Goal: Information Seeking & Learning: Find specific page/section

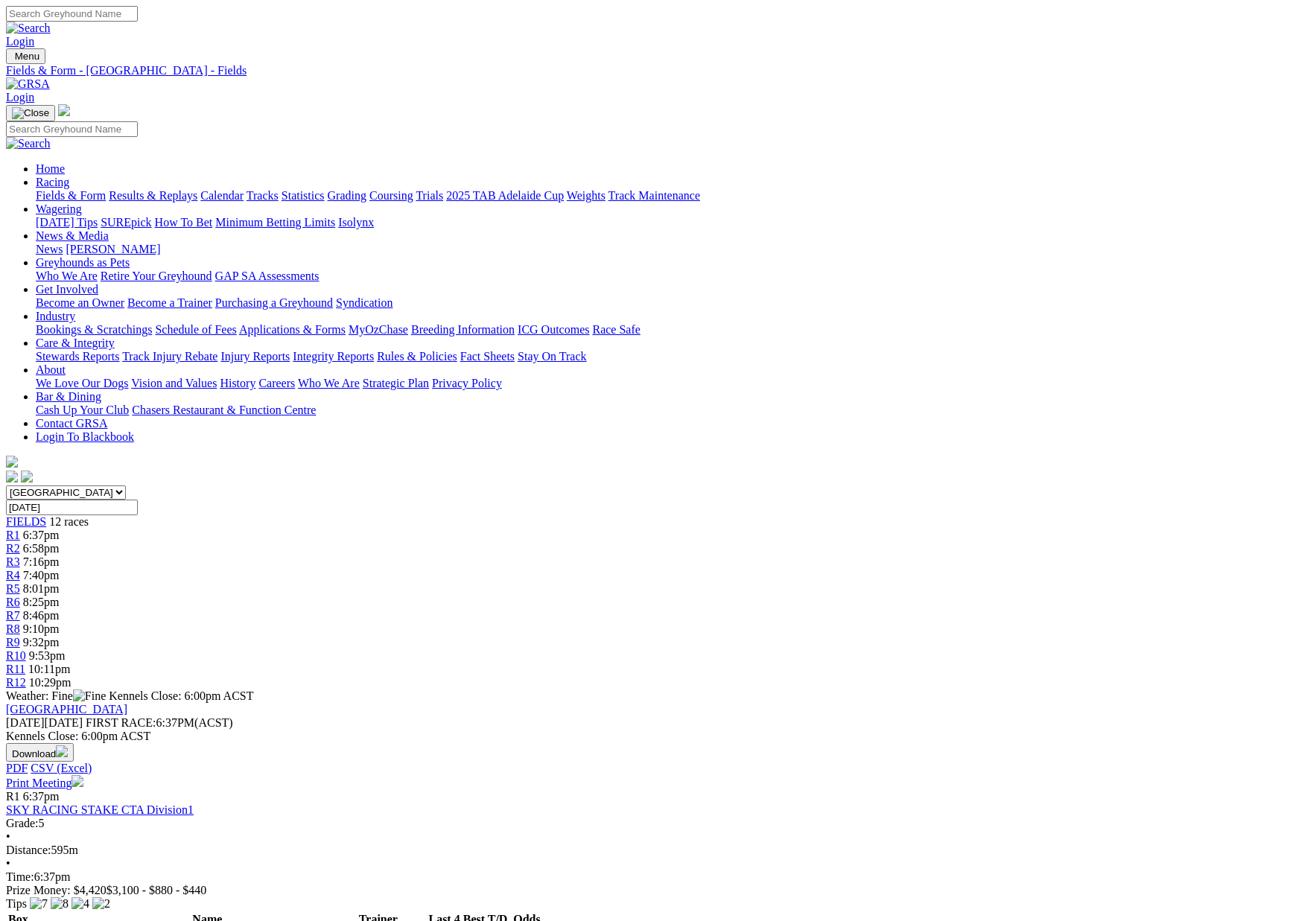
click at [115, 337] on link "Care & Integrity" at bounding box center [75, 343] width 79 height 13
click at [374, 350] on link "Integrity Reports" at bounding box center [333, 356] width 81 height 13
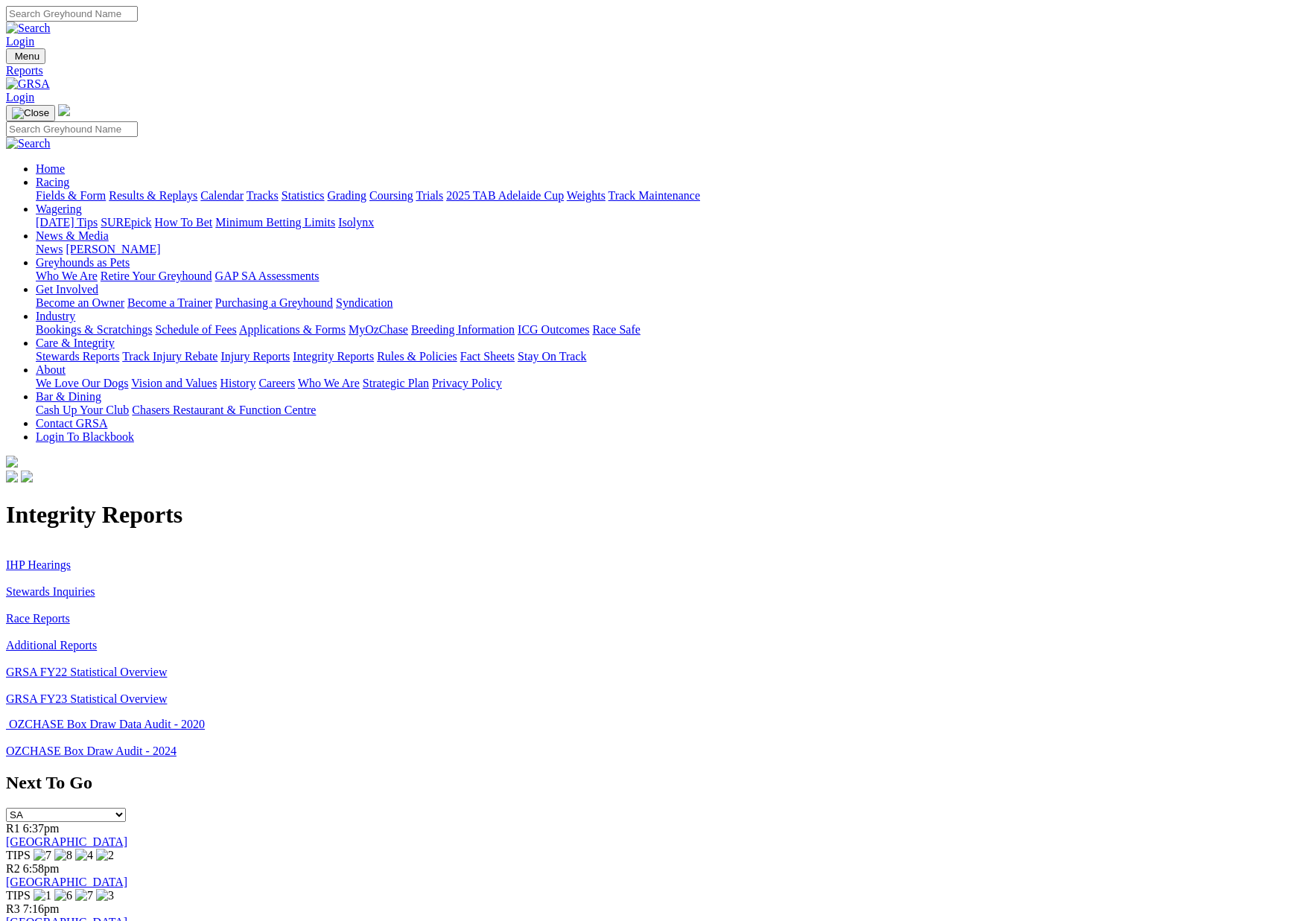
click at [95, 585] on link "Stewards Inquiries" at bounding box center [50, 591] width 89 height 13
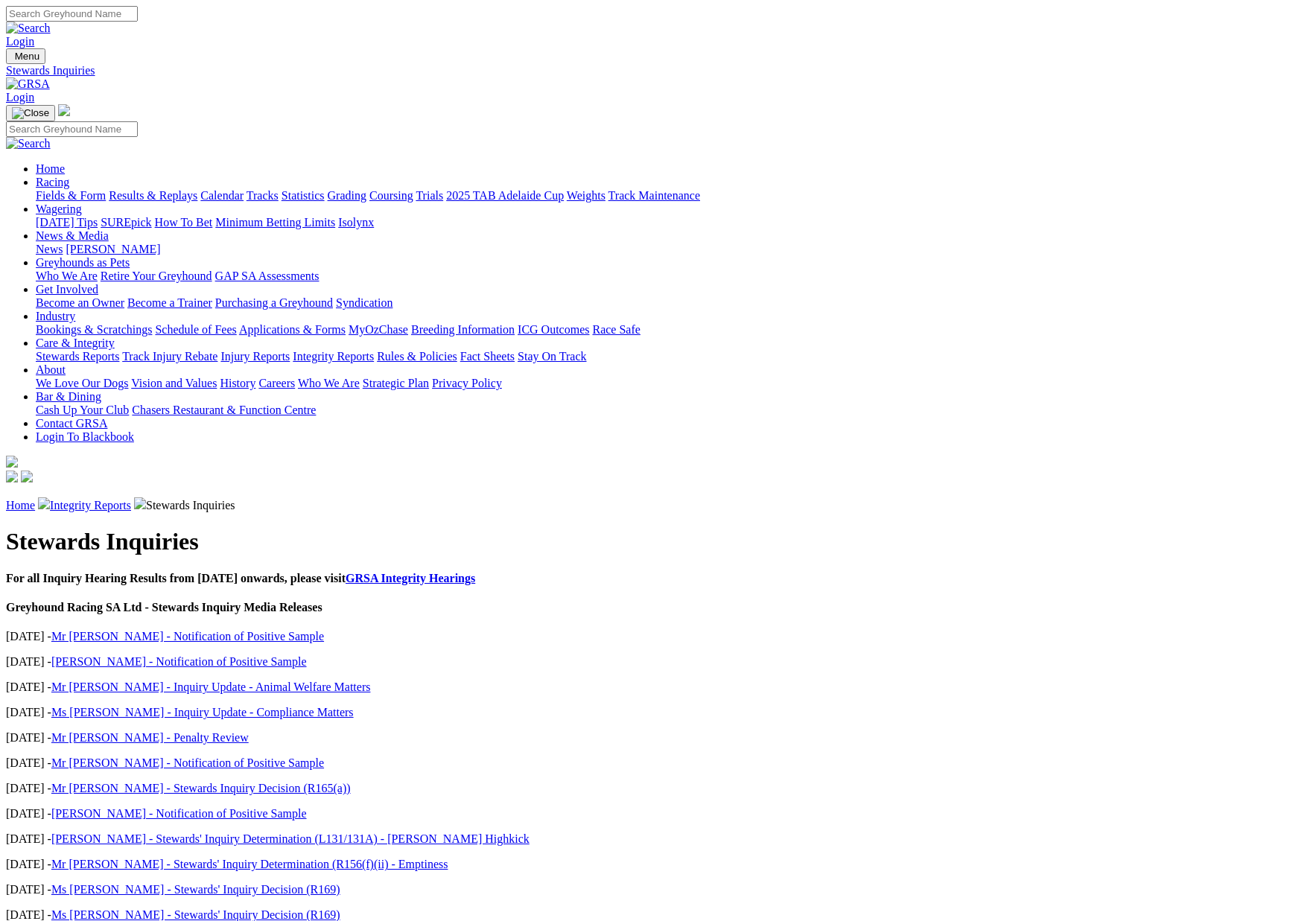
click at [131, 499] on link "Integrity Reports" at bounding box center [90, 505] width 81 height 13
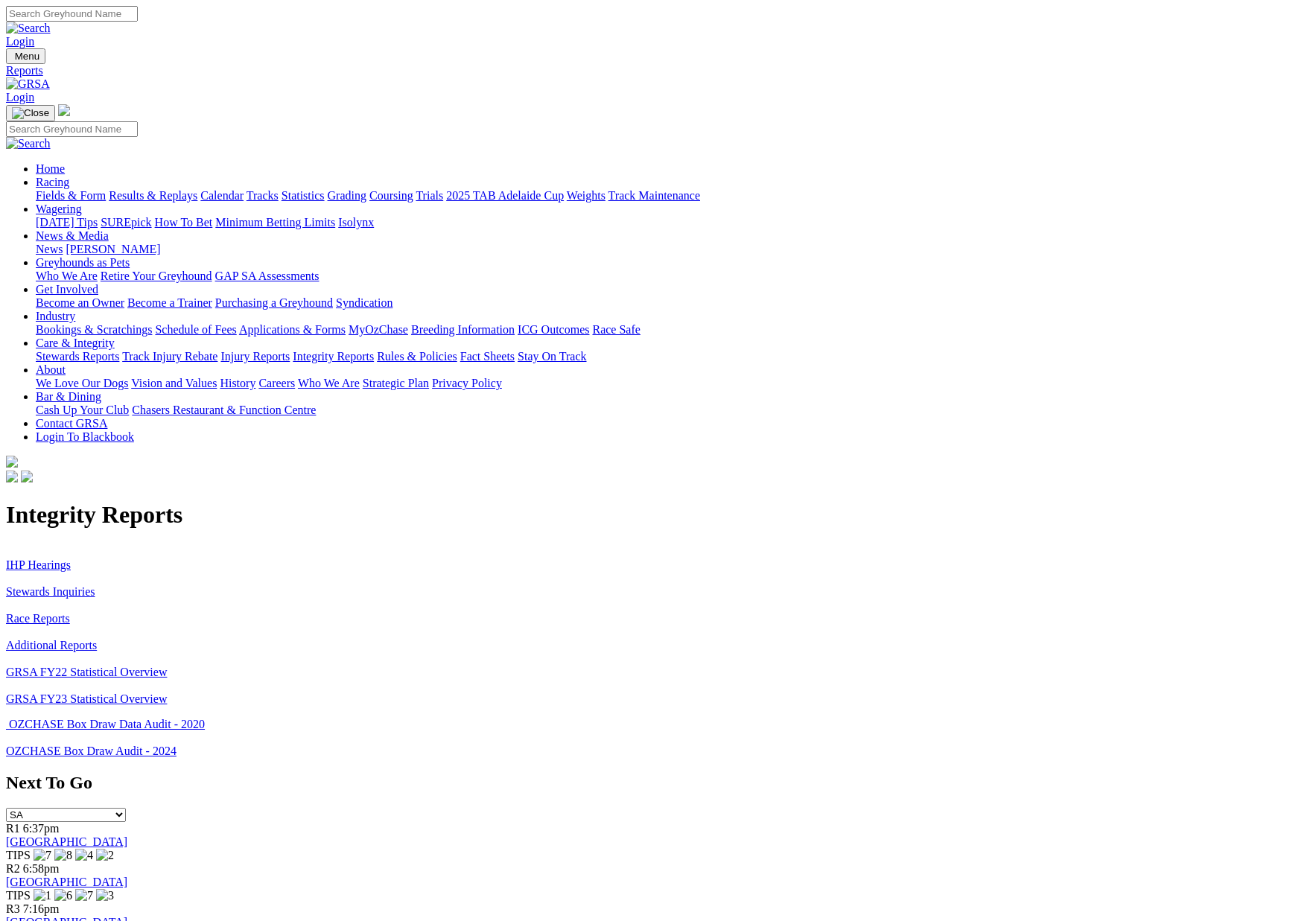
click at [71, 558] on link "IHP Hearings" at bounding box center [38, 564] width 65 height 13
